Goal: Task Accomplishment & Management: Use online tool/utility

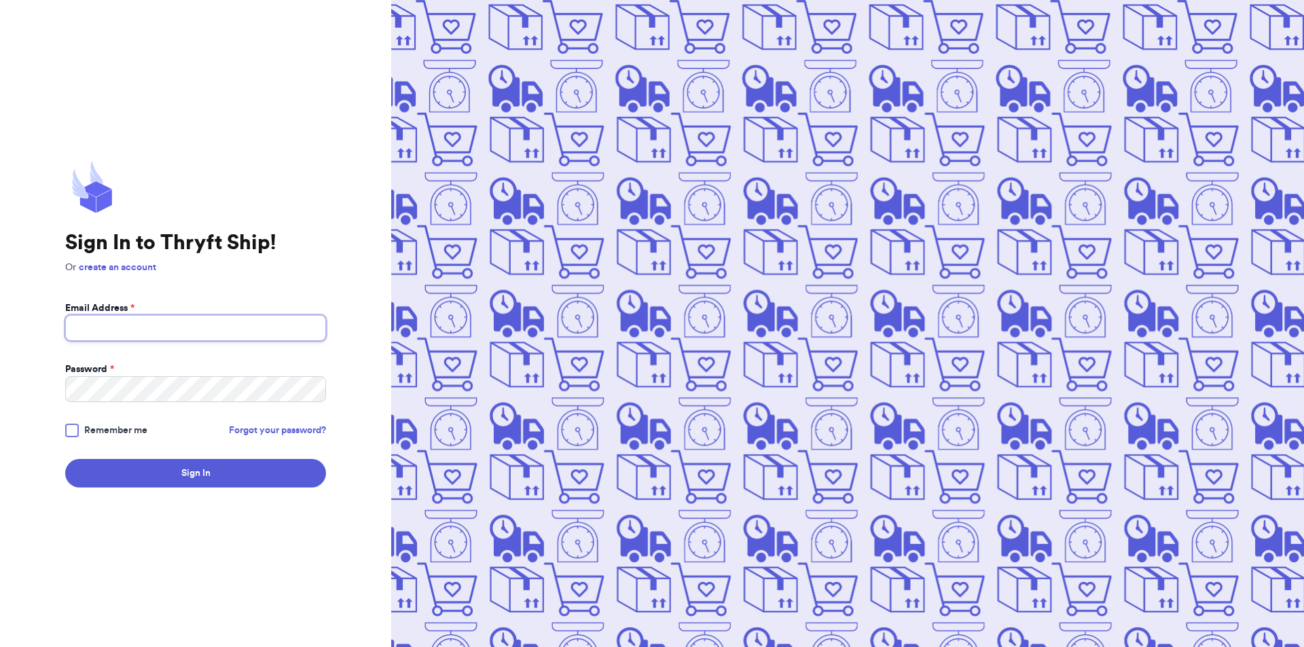
click at [79, 327] on input "Email Address *" at bounding box center [195, 328] width 261 height 26
click at [65, 459] on button "Sign In" at bounding box center [195, 473] width 261 height 29
type input "[EMAIL_ADDRESS][DOMAIN_NAME]"
click at [243, 490] on div "Sign In to Thryft Ship! Or create an account Email Address * [EMAIL_ADDRESS][DO…" at bounding box center [195, 323] width 391 height 647
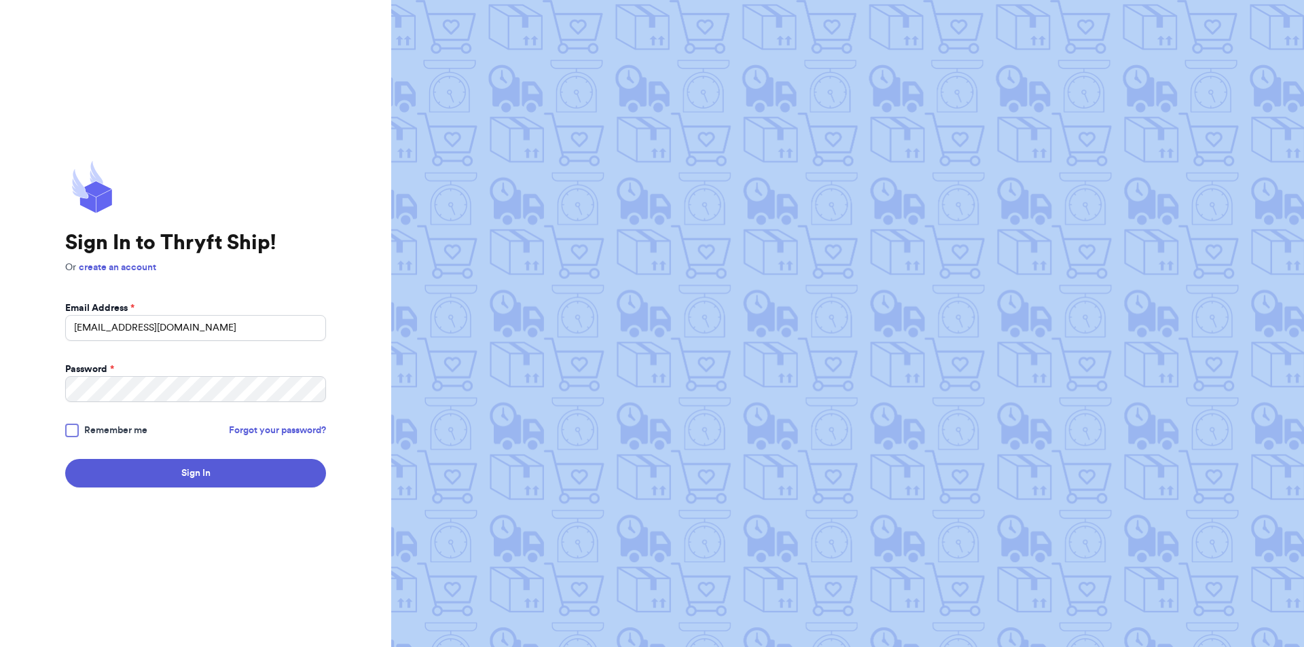
click at [243, 490] on div "Sign In to Thryft Ship! Or create an account Email Address * [EMAIL_ADDRESS][DO…" at bounding box center [195, 323] width 391 height 647
click at [243, 486] on button "Sign In" at bounding box center [195, 473] width 261 height 29
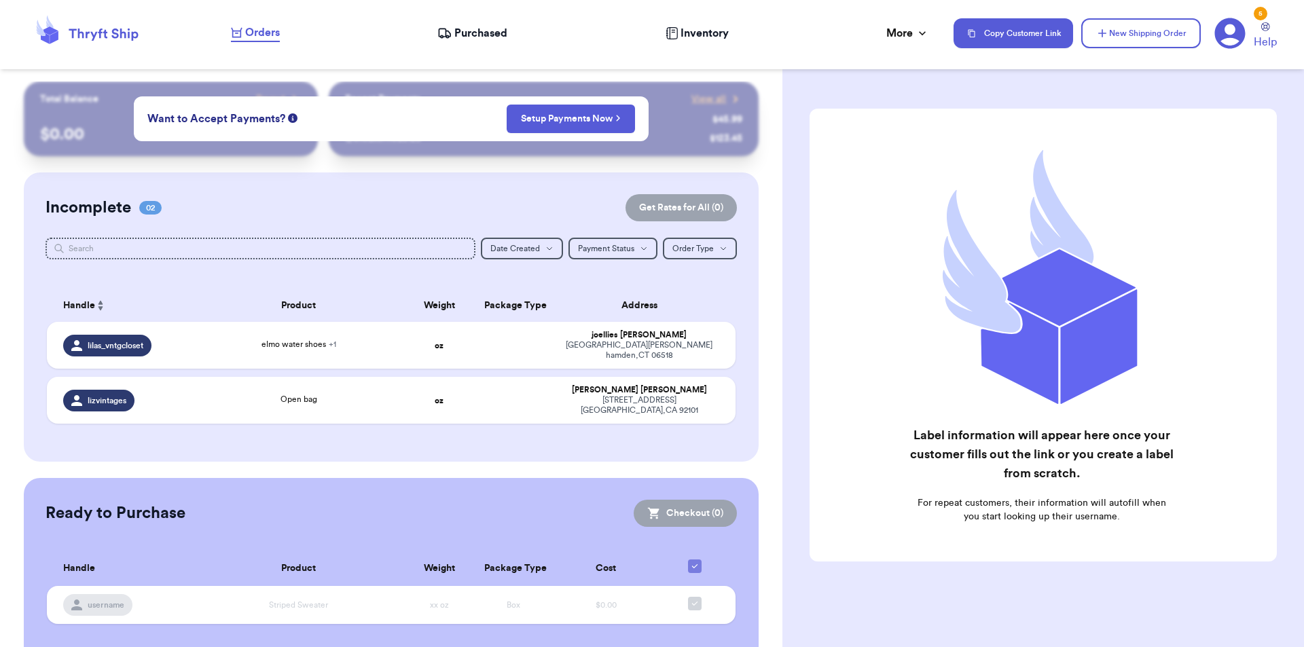
click at [338, 427] on div "Incomplete 02 Get Rates for All ( 0 ) Get Rates for All ( 0 ) Date Created Date…" at bounding box center [392, 317] width 736 height 289
click at [355, 395] on td "Open bag" at bounding box center [299, 400] width 208 height 47
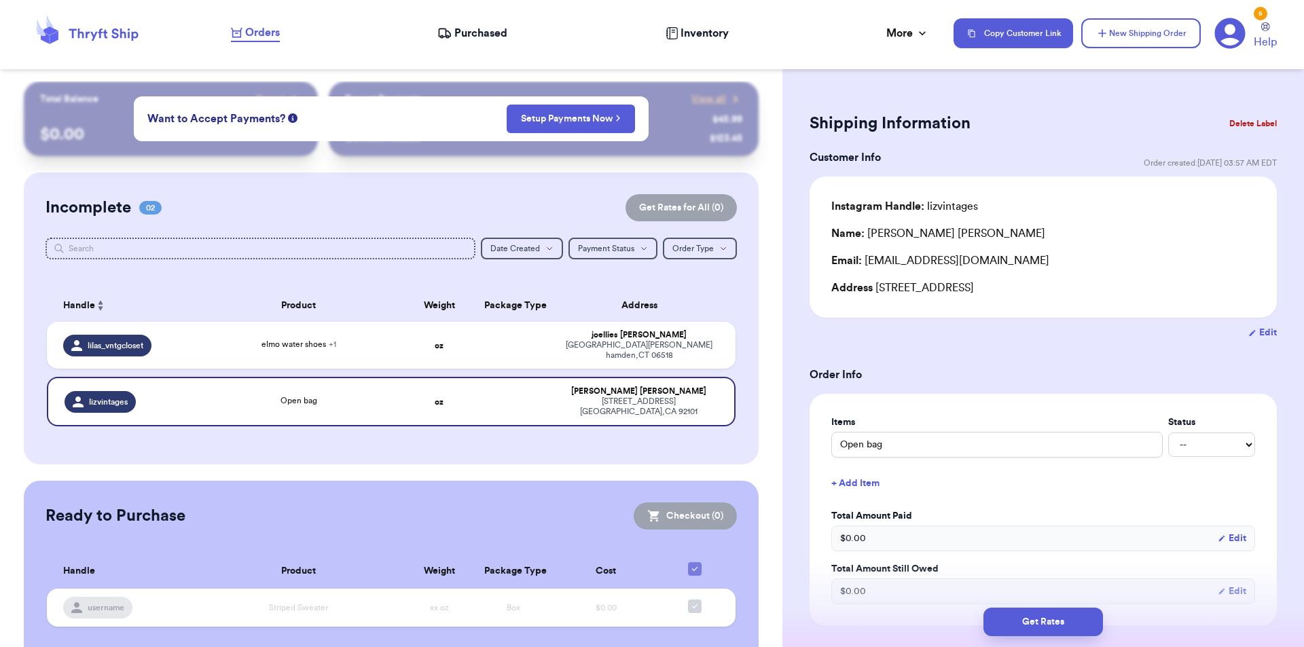
click at [1233, 125] on button "Delete Label" at bounding box center [1253, 124] width 58 height 30
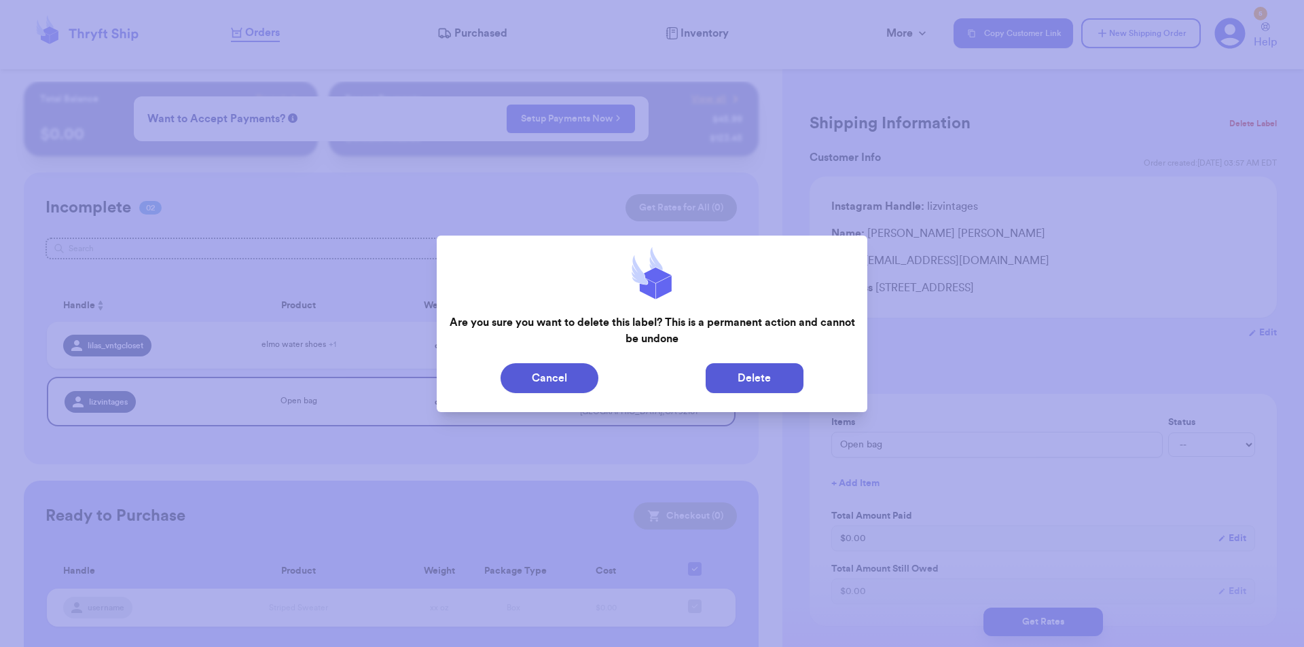
click at [731, 367] on button "Delete" at bounding box center [755, 378] width 98 height 30
type input "elmo water shoes"
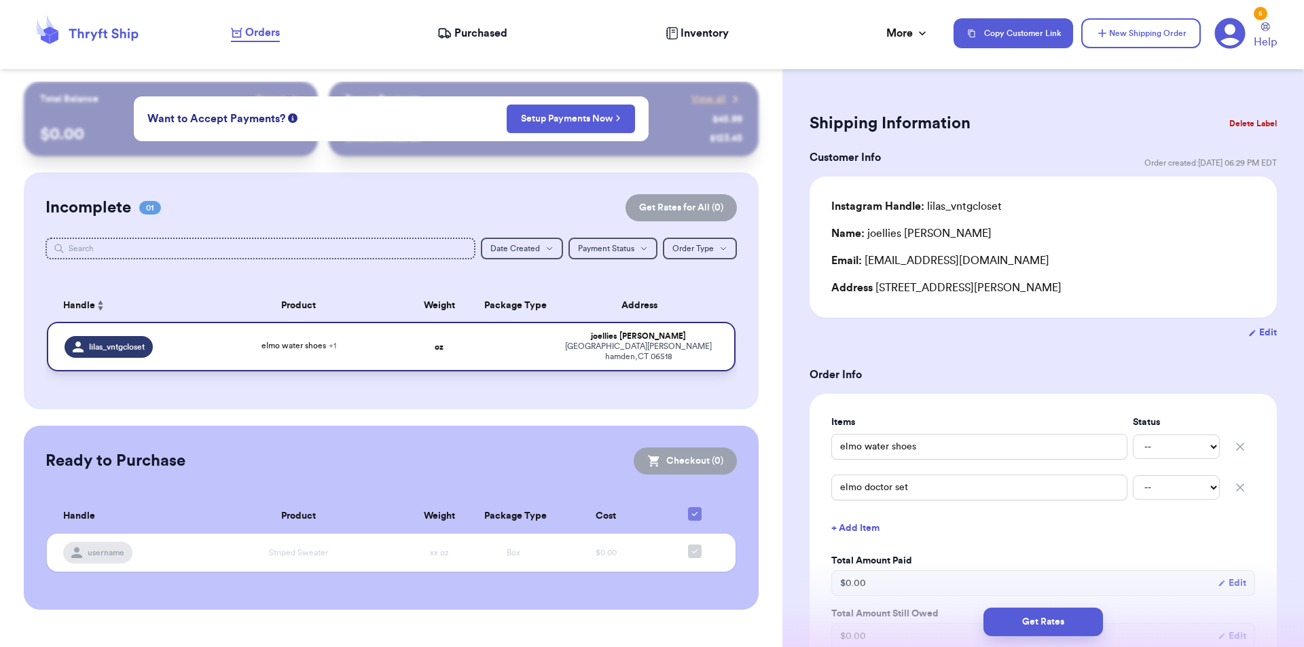
click at [377, 350] on td "elmo water shoes + 1" at bounding box center [299, 347] width 208 height 50
drag, startPoint x: 956, startPoint y: 230, endPoint x: 866, endPoint y: 234, distance: 89.8
click at [866, 234] on div "Name: [PERSON_NAME]" at bounding box center [1043, 233] width 424 height 16
copy div "[PERSON_NAME]"
drag, startPoint x: 1114, startPoint y: 278, endPoint x: 875, endPoint y: 278, distance: 239.1
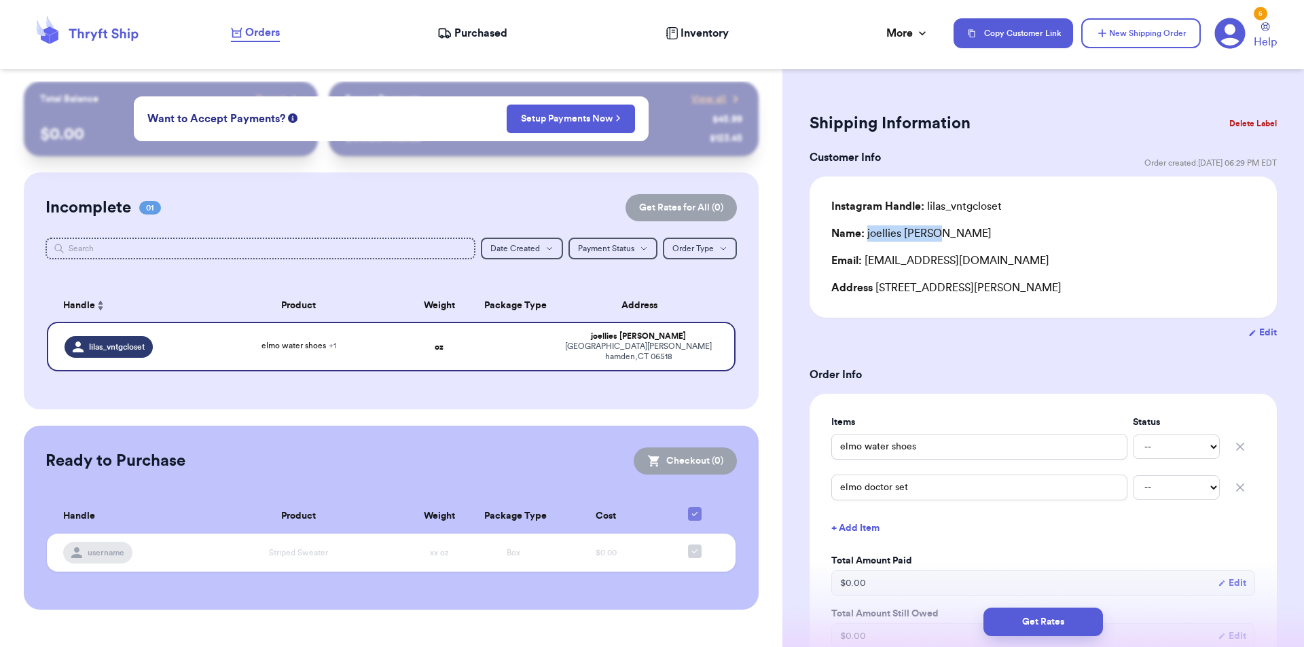
click at [875, 278] on div "Instagram Handle: lilas_vntgcloset Name: [PERSON_NAME] Email: [PERSON_NAME][EMA…" at bounding box center [1043, 247] width 424 height 98
copy div "[STREET_ADDRESS][PERSON_NAME]"
